Goal: Information Seeking & Learning: Stay updated

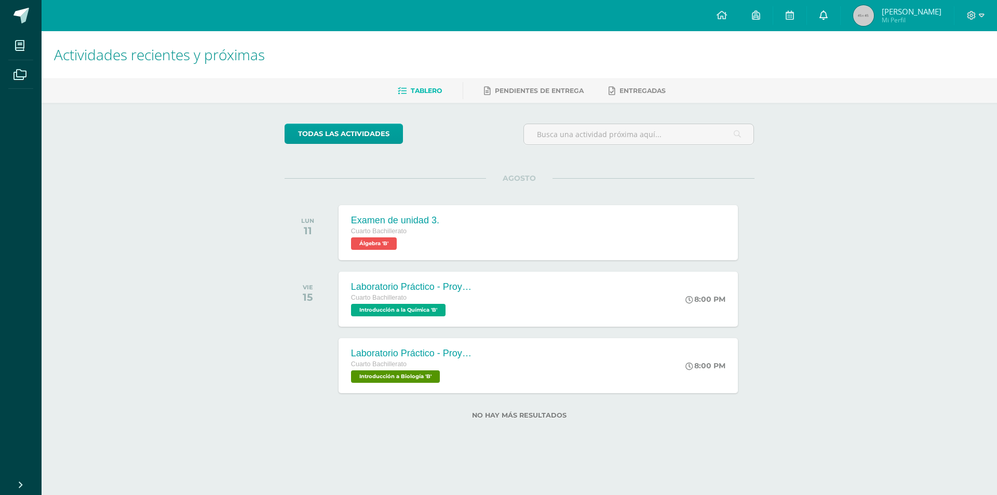
click at [823, 17] on link at bounding box center [823, 15] width 33 height 31
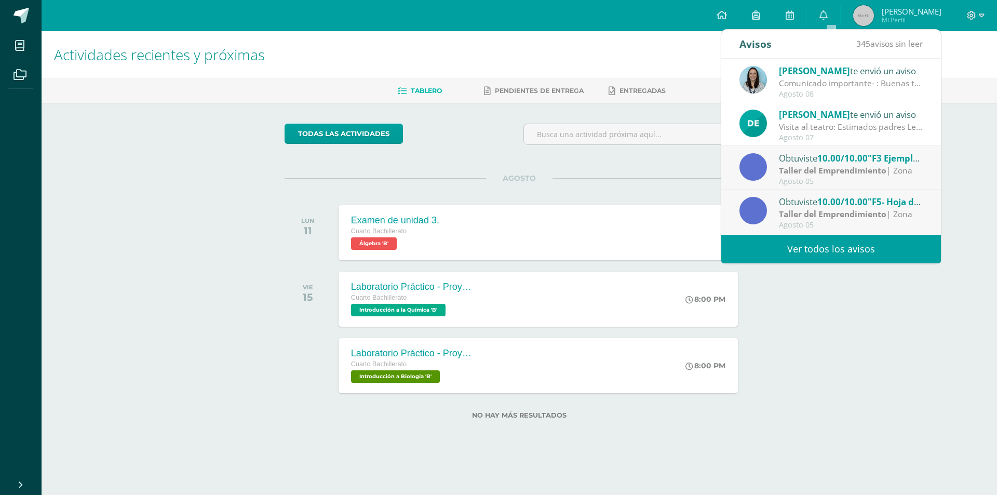
click at [779, 246] on link "Ver todos los avisos" at bounding box center [831, 249] width 220 height 29
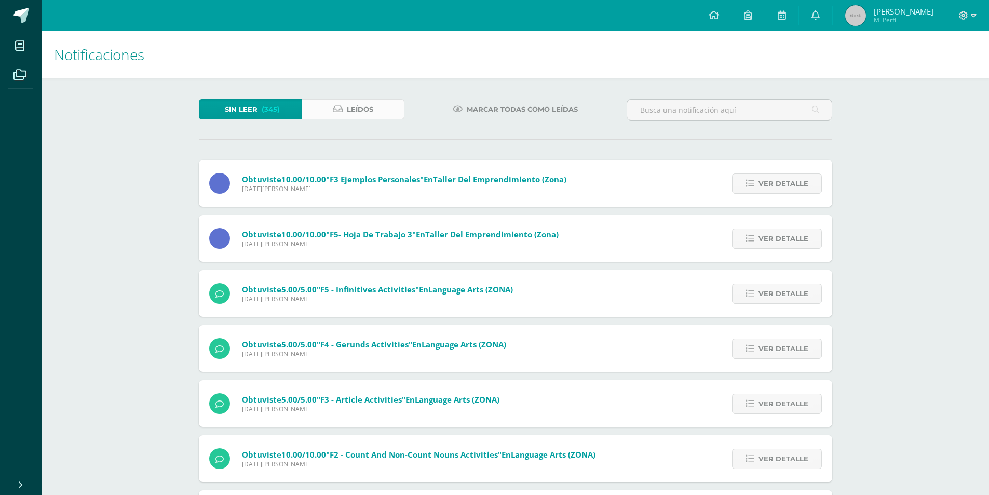
click at [358, 107] on span "Leídos" at bounding box center [360, 109] width 26 height 19
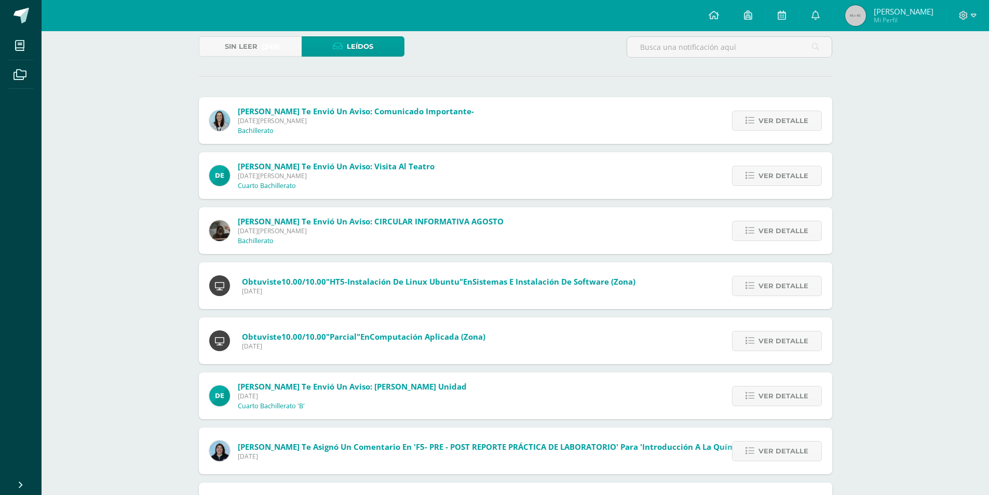
scroll to position [208, 0]
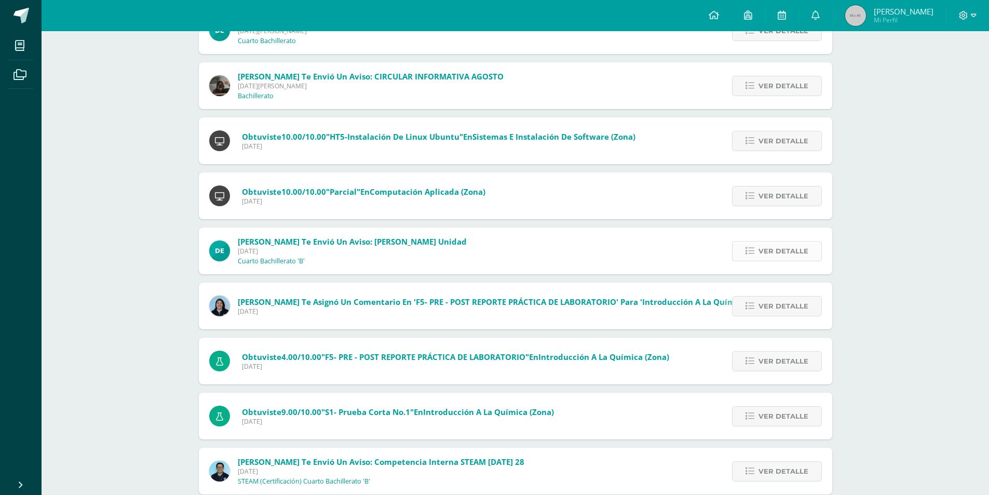
click at [788, 255] on span "Ver detalle" at bounding box center [783, 250] width 50 height 19
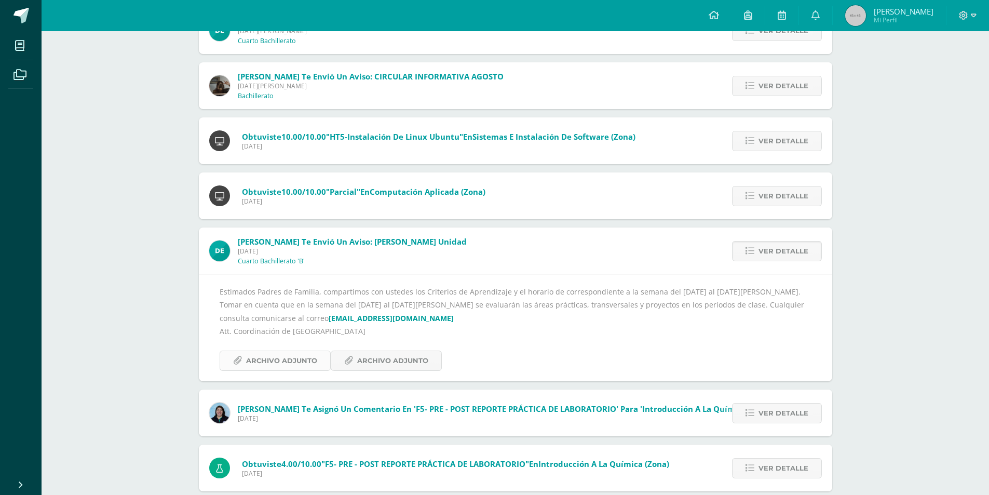
click at [318, 362] on link "Archivo Adjunto" at bounding box center [275, 360] width 111 height 20
click at [296, 354] on span "Archivo Adjunto" at bounding box center [281, 360] width 71 height 19
click at [337, 360] on link "Archivo Adjunto" at bounding box center [386, 360] width 111 height 20
